Goal: Task Accomplishment & Management: Use online tool/utility

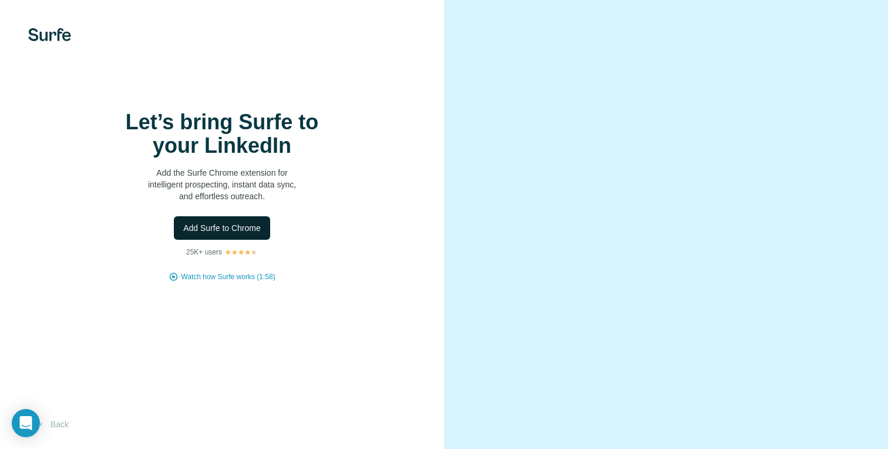
click at [230, 234] on span "Add Surfe to Chrome" at bounding box center [222, 228] width 78 height 12
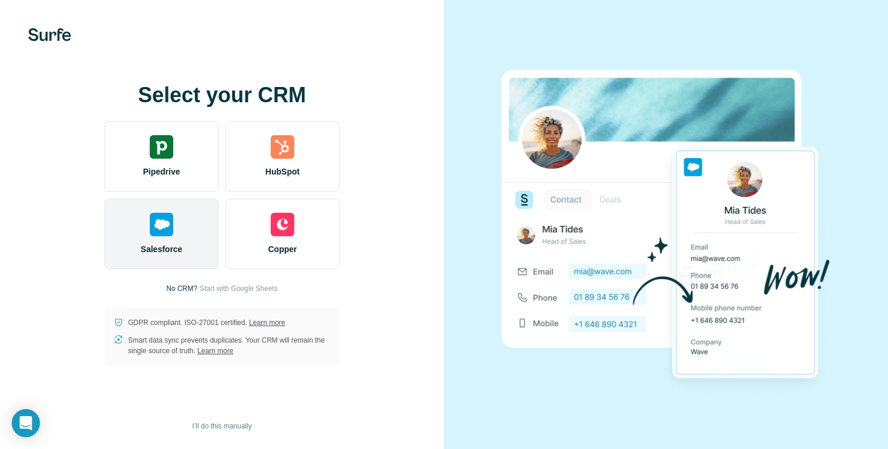
click at [180, 236] on div "Salesforce" at bounding box center [162, 234] width 114 height 71
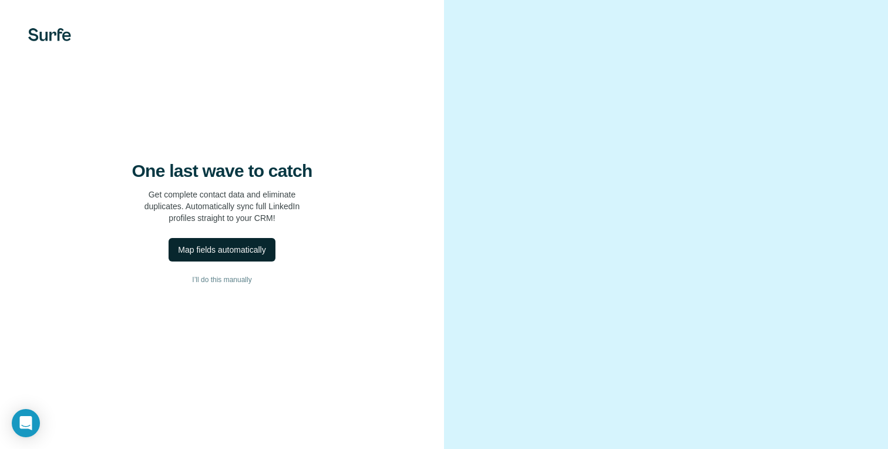
click at [227, 256] on div "Map fields automatically" at bounding box center [222, 250] width 88 height 12
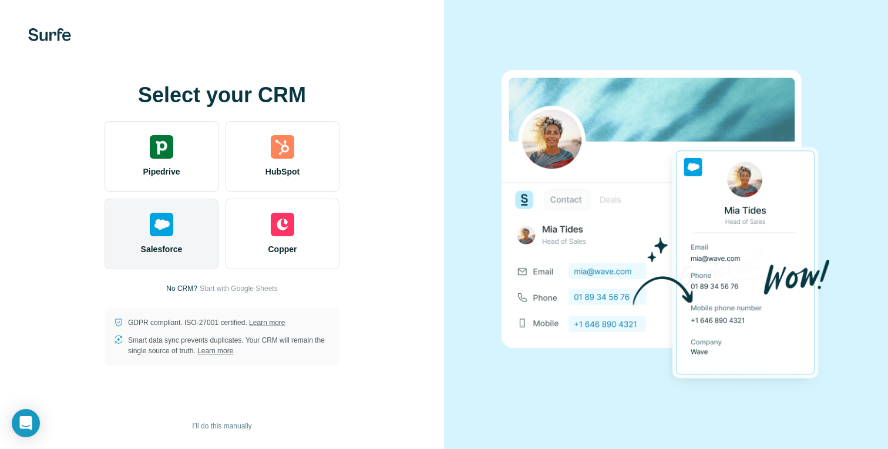
click at [175, 236] on div "Salesforce" at bounding box center [162, 234] width 114 height 71
